Goal: Check status: Check status

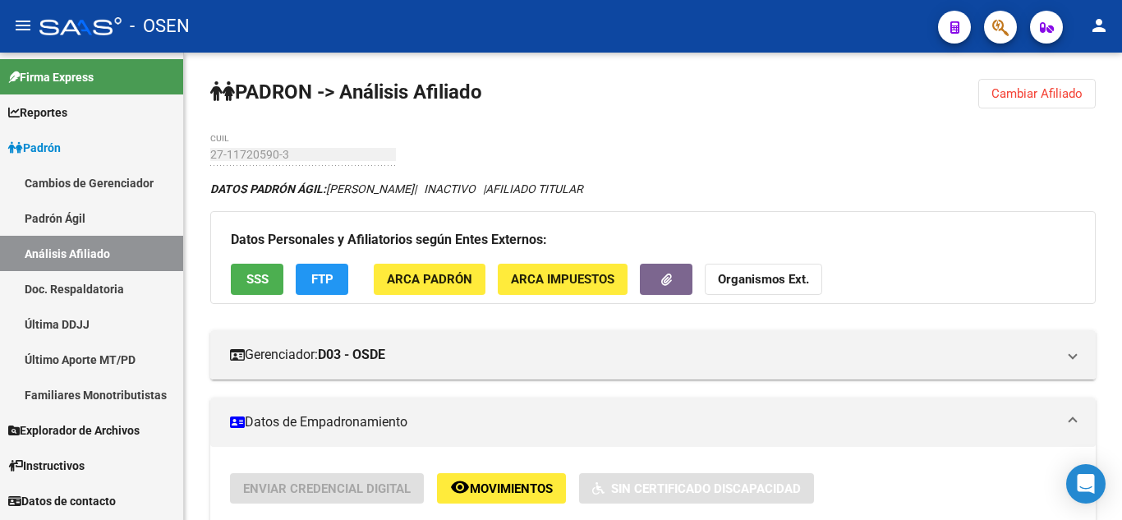
scroll to position [592, 0]
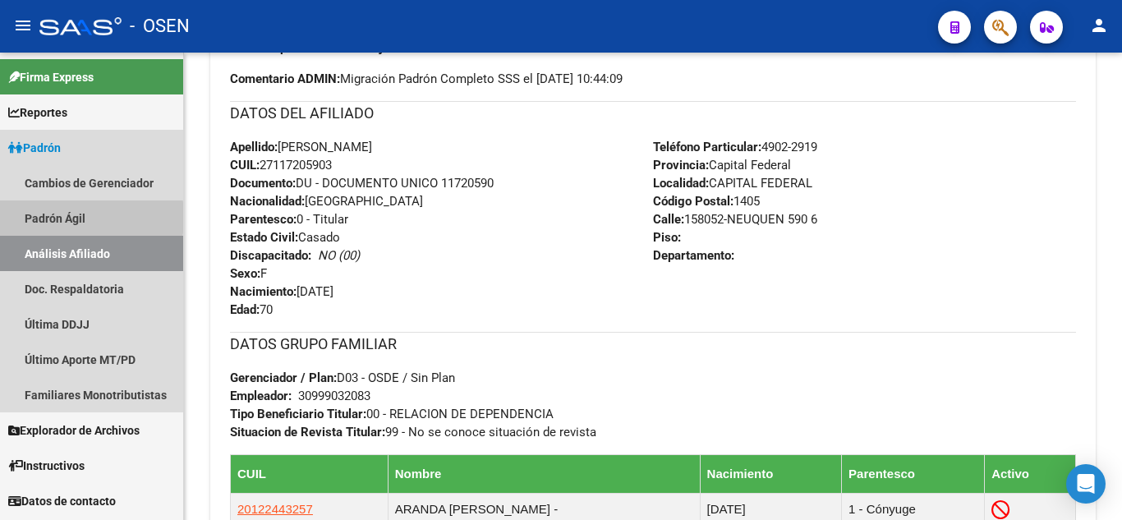
click at [38, 218] on link "Padrón Ágil" at bounding box center [91, 217] width 183 height 35
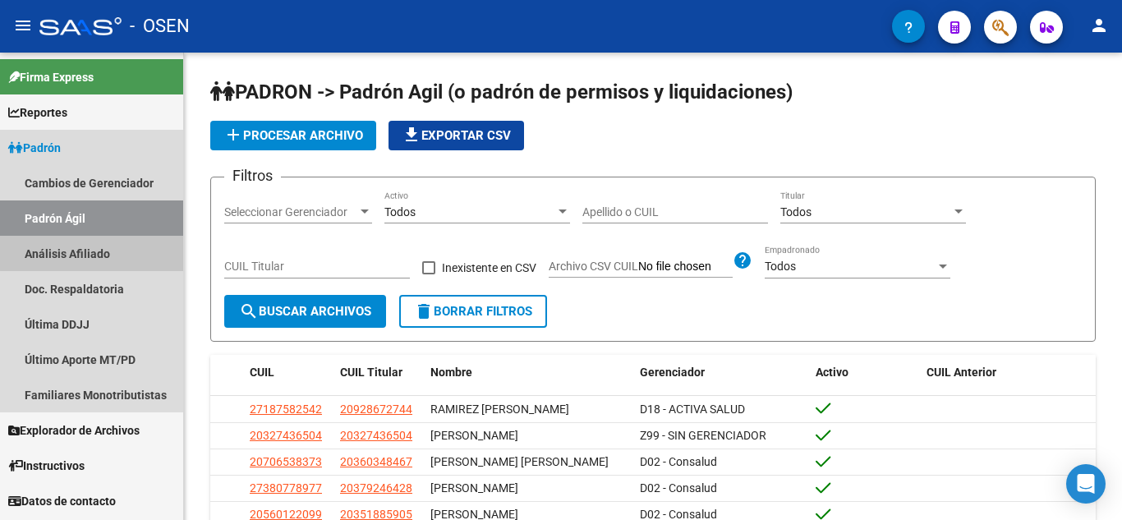
click at [103, 242] on link "Análisis Afiliado" at bounding box center [91, 253] width 183 height 35
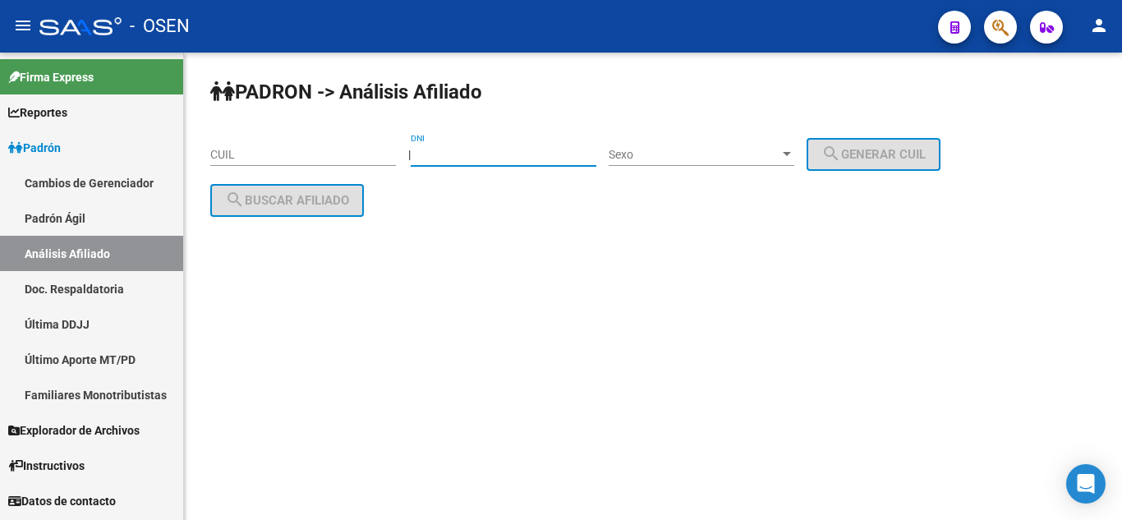
click at [543, 154] on input "DNI" at bounding box center [504, 155] width 186 height 14
type input "13523441"
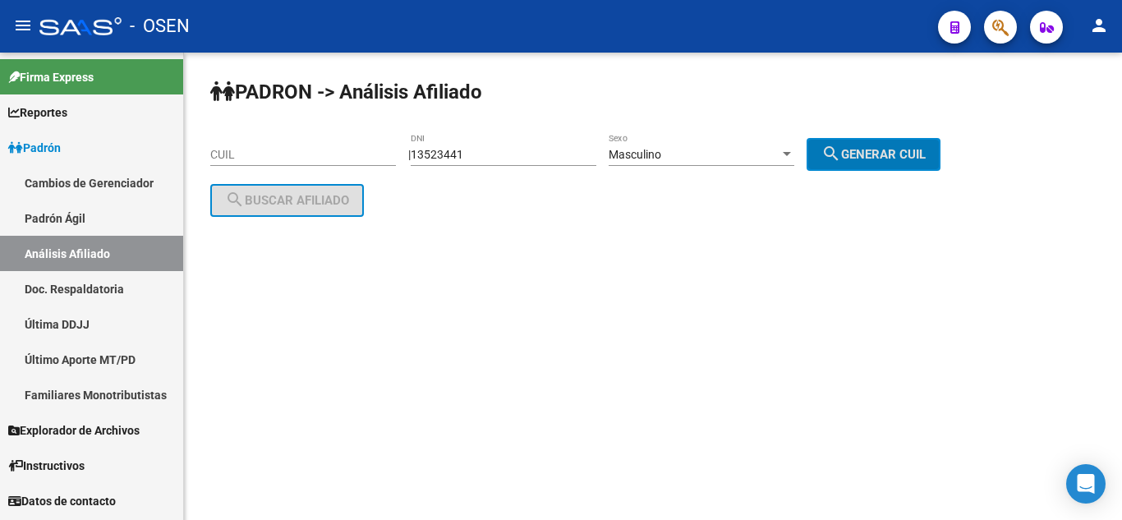
click at [807, 138] on button "search Generar CUIL" at bounding box center [874, 154] width 134 height 33
type input "23-13523441-9"
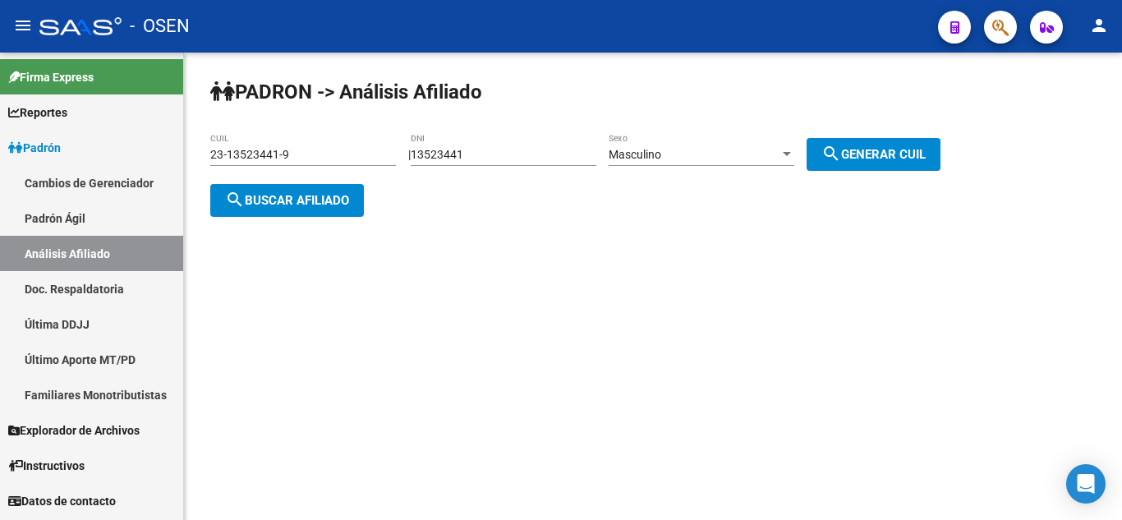
click at [274, 217] on div "PADRON -> Análisis Afiliado 23-13523441-9 CUIL | 13523441 DNI Masculino Sexo se…" at bounding box center [653, 161] width 938 height 217
click at [283, 207] on button "search Buscar afiliado" at bounding box center [287, 200] width 154 height 33
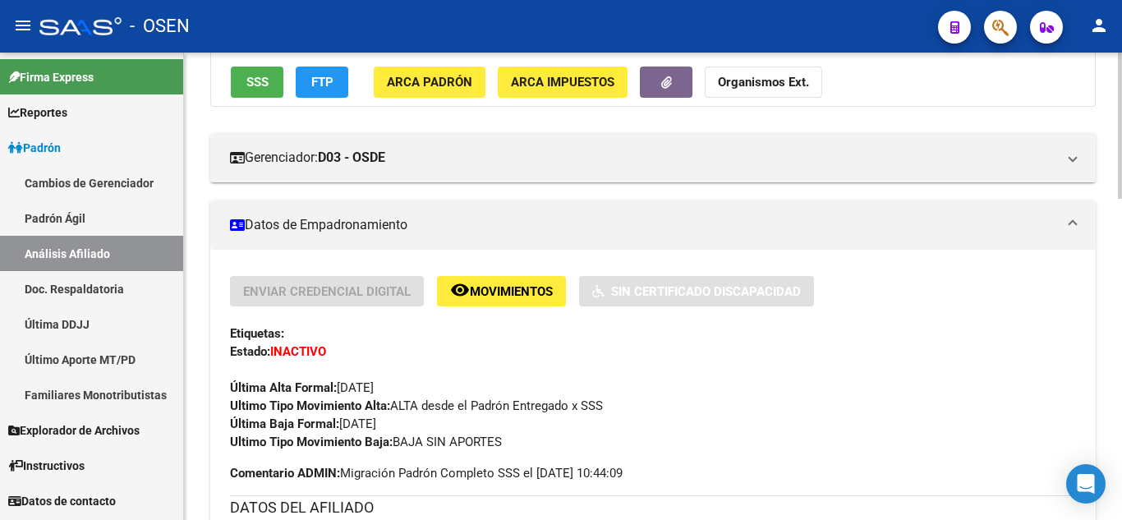
scroll to position [230, 0]
